Goal: Navigation & Orientation: Find specific page/section

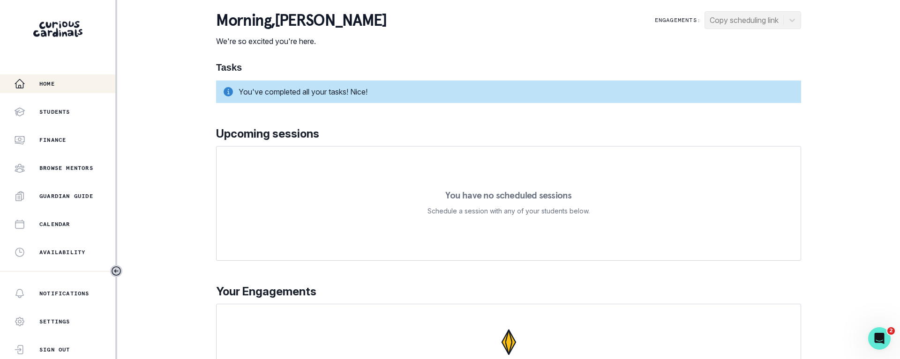
click at [817, 91] on div "Home Students Finance Browse Mentors Guardian Guide Calendar Availability Help …" at bounding box center [450, 179] width 900 height 359
click at [837, 125] on div "Home Students Finance Browse Mentors Guardian Guide Calendar Availability Help …" at bounding box center [450, 179] width 900 height 359
click at [866, 133] on div "Home Students Finance Browse Mentors Guardian Guide Calendar Availability Help …" at bounding box center [450, 179] width 900 height 359
click at [201, 151] on div "Home Students Finance Browse Mentors Guardian Guide Calendar Availability Help …" at bounding box center [450, 179] width 900 height 359
click at [152, 212] on div "Home Students Finance Browse Mentors Guardian Guide Calendar Availability Help …" at bounding box center [450, 179] width 900 height 359
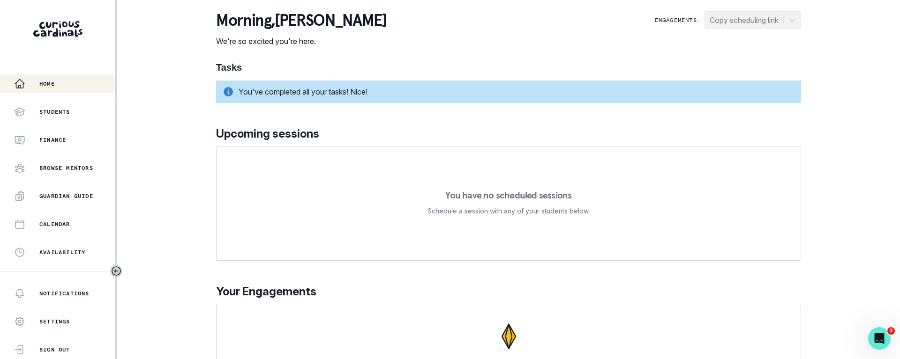
click at [182, 53] on div "Home Students Finance Browse Mentors Guardian Guide Calendar Availability Help …" at bounding box center [450, 179] width 900 height 359
click at [519, 47] on div "morning , [PERSON_NAME] We're so excited you're here. Engagements: Copy schedul…" at bounding box center [508, 215] width 585 height 408
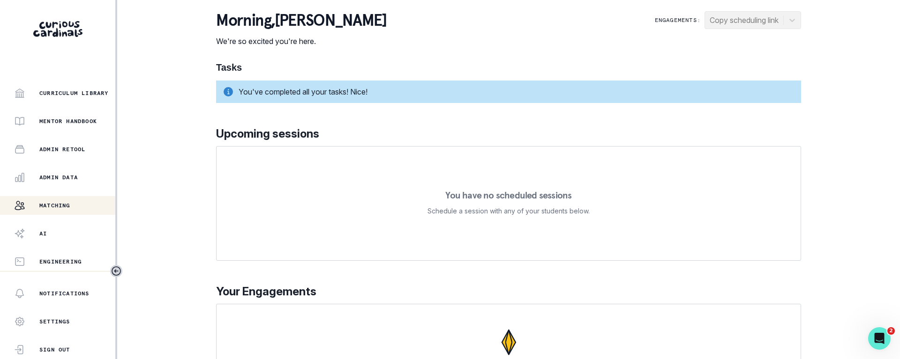
click at [49, 201] on div "Matching" at bounding box center [64, 205] width 101 height 11
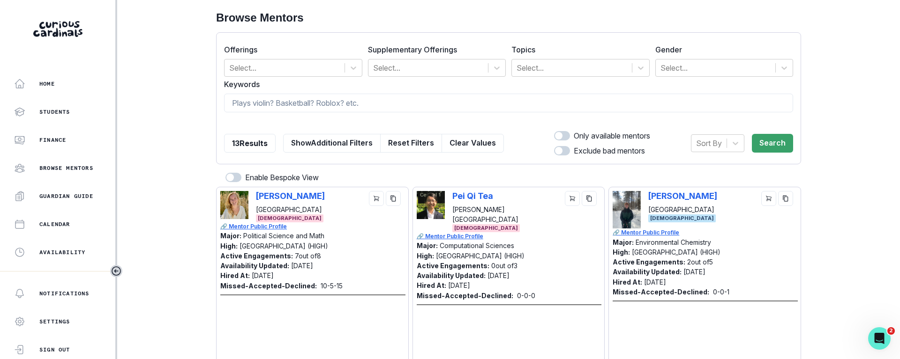
click at [191, 119] on div "Home Students Finance Browse Mentors Guardian Guide Calendar Availability Help …" at bounding box center [450, 179] width 900 height 359
